Goal: Task Accomplishment & Management: Complete application form

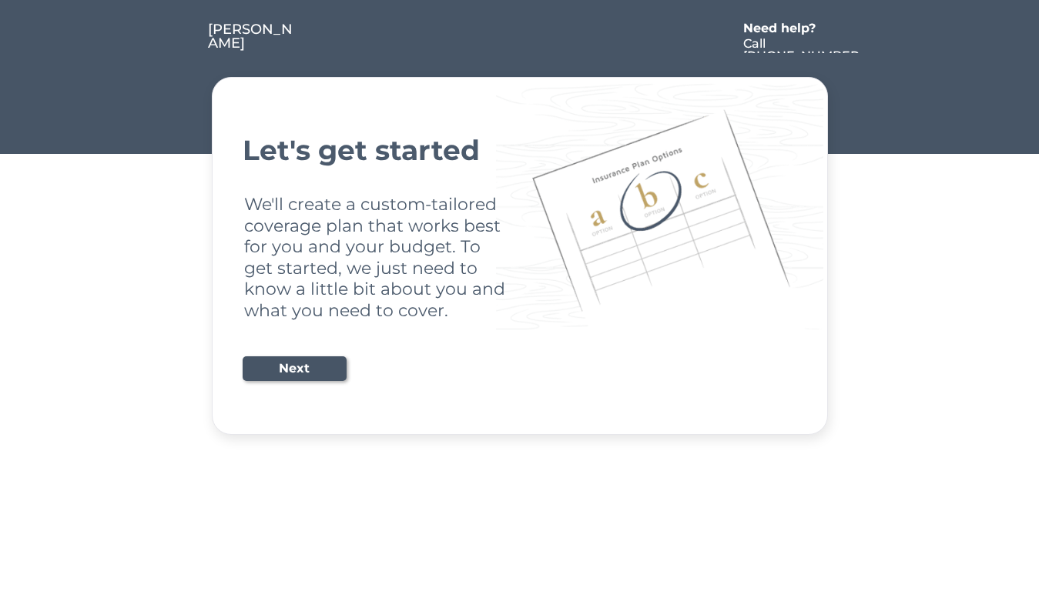
click at [519, 296] on div "Let's get started We'll create a custom-tailored coverage plan that works best …" at bounding box center [520, 256] width 555 height 320
click at [519, 218] on div "Let's get started We'll create a custom-tailored coverage plan that works best …" at bounding box center [520, 256] width 555 height 320
click at [520, 28] on div at bounding box center [516, 37] width 439 height 31
click at [520, 38] on div at bounding box center [516, 37] width 439 height 31
click at [179, 38] on div at bounding box center [179, 37] width 58 height 31
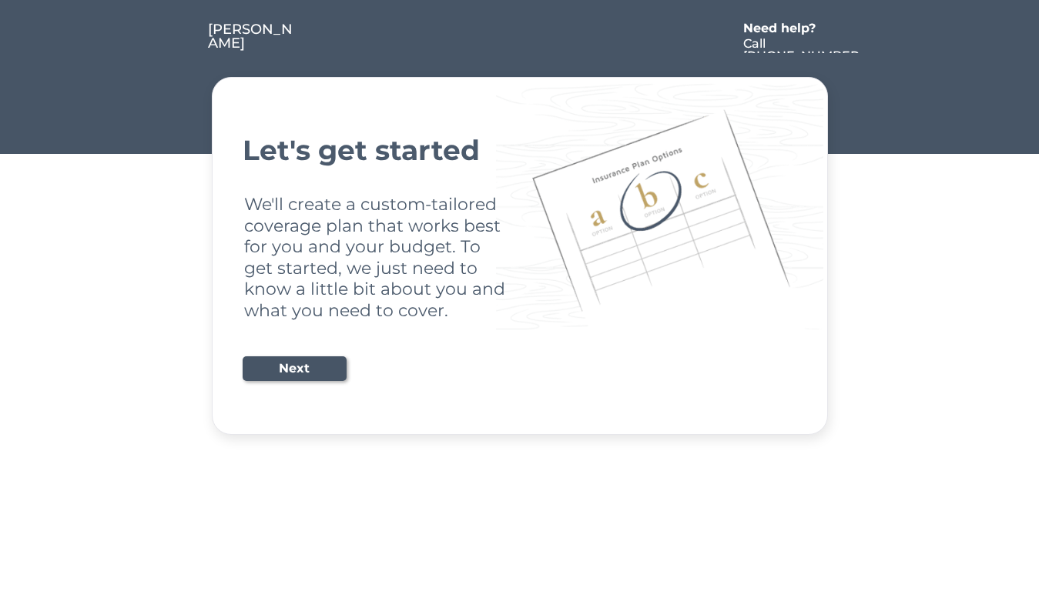
click at [516, 38] on div at bounding box center [516, 37] width 439 height 31
click at [787, 30] on div "Need help?" at bounding box center [787, 28] width 89 height 12
click at [876, 38] on div at bounding box center [876, 37] width 28 height 31
click at [182, 53] on div at bounding box center [182, 53] width 8 height 8
click at [520, 256] on div "Let's get started We'll create a custom-tailored coverage plan that works best …" at bounding box center [520, 256] width 555 height 320
